Goal: Find contact information

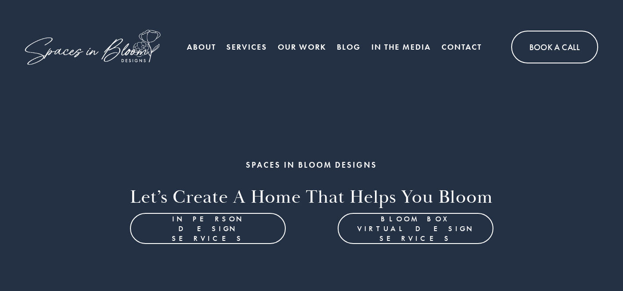
click at [449, 47] on link "Contact" at bounding box center [461, 47] width 40 height 18
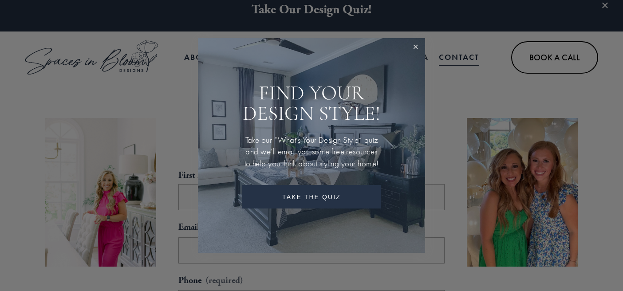
scroll to position [61, 0]
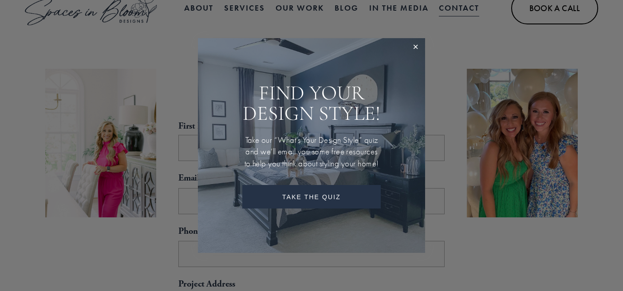
click at [223, 123] on div "Find Your Design Style! Take our “What’s Your Design Style” quiz and we’ll emai…" at bounding box center [311, 145] width 227 height 215
click at [415, 42] on link "Close" at bounding box center [415, 47] width 16 height 16
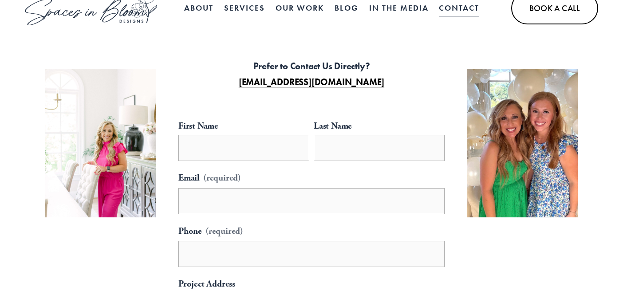
drag, startPoint x: 397, startPoint y: 83, endPoint x: 227, endPoint y: 84, distance: 169.5
click at [227, 84] on p "Prefer to Contact Us Directly? [EMAIL_ADDRESS][DOMAIN_NAME]" at bounding box center [312, 74] width 222 height 32
copy strong "[EMAIL_ADDRESS][DOMAIN_NAME]"
